Goal: Task Accomplishment & Management: Complete application form

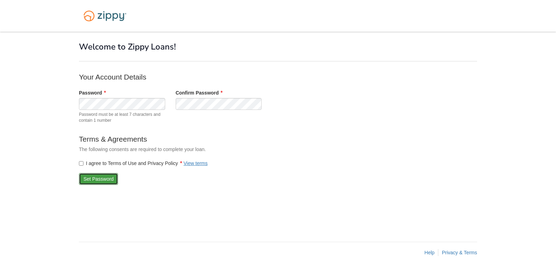
click at [101, 175] on button "Set Password" at bounding box center [98, 179] width 39 height 12
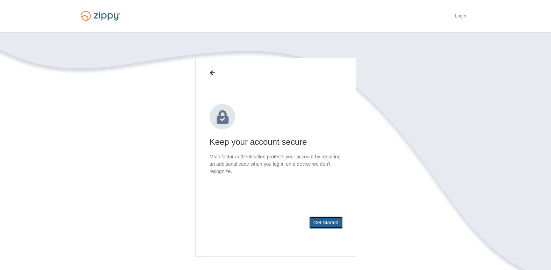
click at [327, 225] on button "Get Started" at bounding box center [326, 223] width 34 height 12
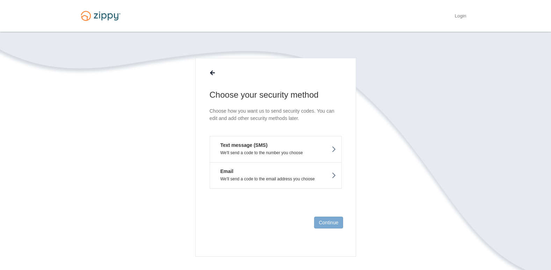
click at [291, 142] on button "Text message (SMS) We'll send a code to the number you choose" at bounding box center [276, 149] width 132 height 26
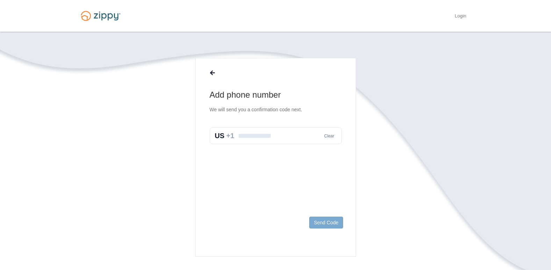
click at [291, 142] on input "text" at bounding box center [276, 136] width 132 height 17
type input "**********"
click at [325, 222] on button "Send Code" at bounding box center [326, 223] width 34 height 12
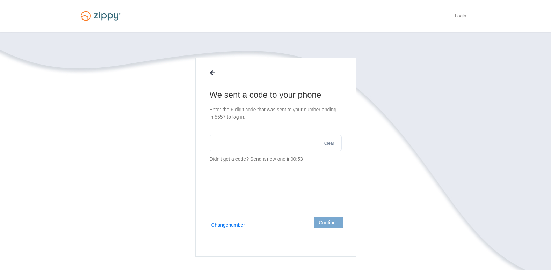
click at [264, 138] on input "text" at bounding box center [276, 143] width 132 height 17
type input "******"
click at [329, 224] on button "Continue" at bounding box center [328, 223] width 29 height 12
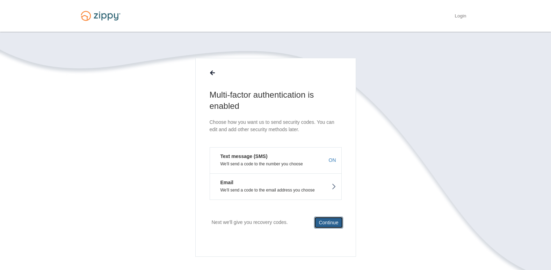
click at [329, 224] on button "Continue" at bounding box center [328, 223] width 29 height 12
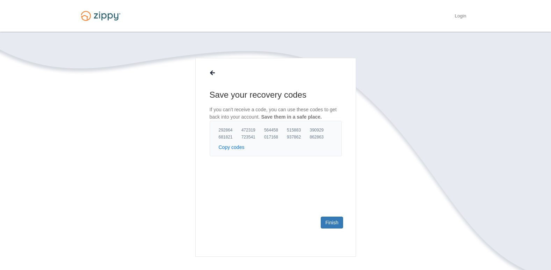
click at [241, 146] on button "Copy codes" at bounding box center [232, 147] width 26 height 7
click at [330, 219] on link "Finish" at bounding box center [332, 223] width 22 height 12
